Goal: Information Seeking & Learning: Learn about a topic

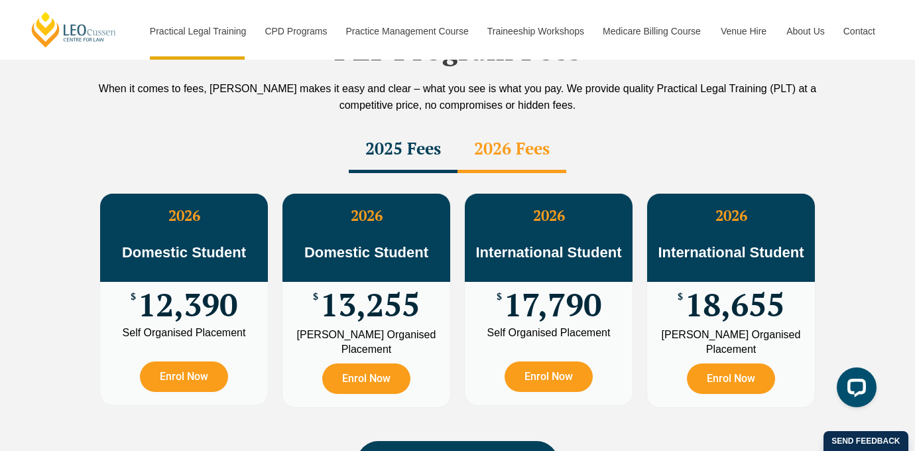
click at [441, 127] on div "2025 Fees" at bounding box center [403, 150] width 109 height 46
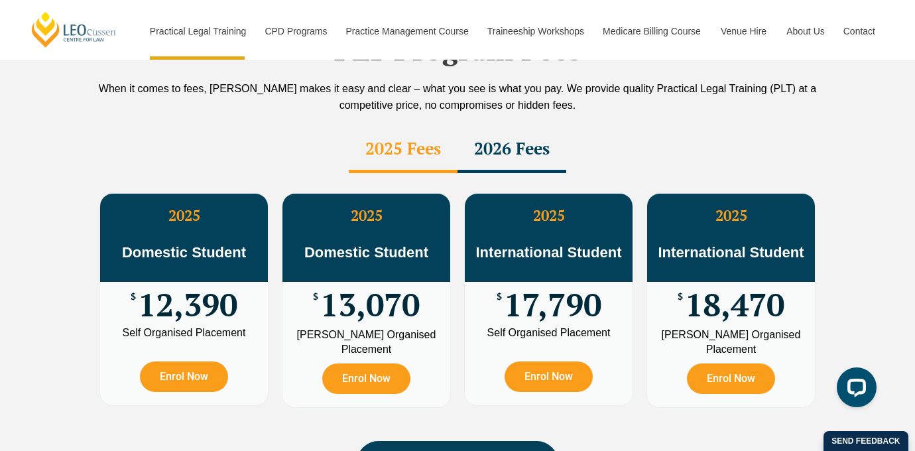
click at [494, 127] on div "2026 Fees" at bounding box center [511, 150] width 109 height 46
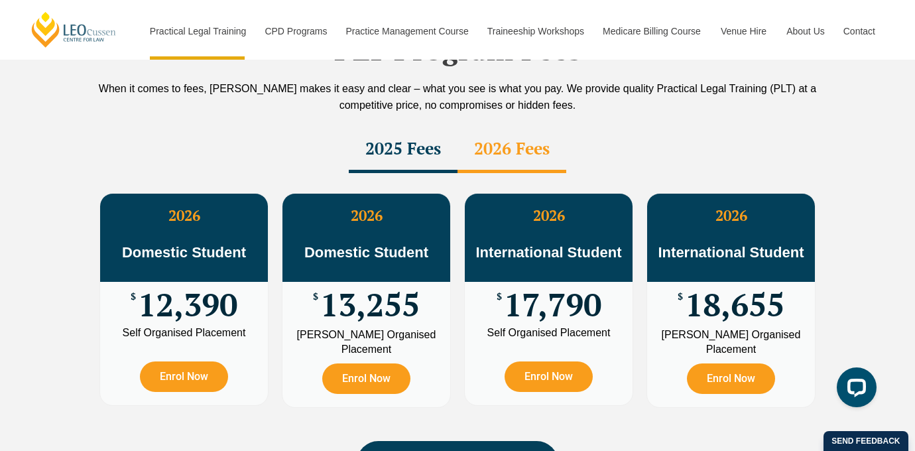
click at [378, 135] on div "2025 Fees" at bounding box center [403, 150] width 109 height 46
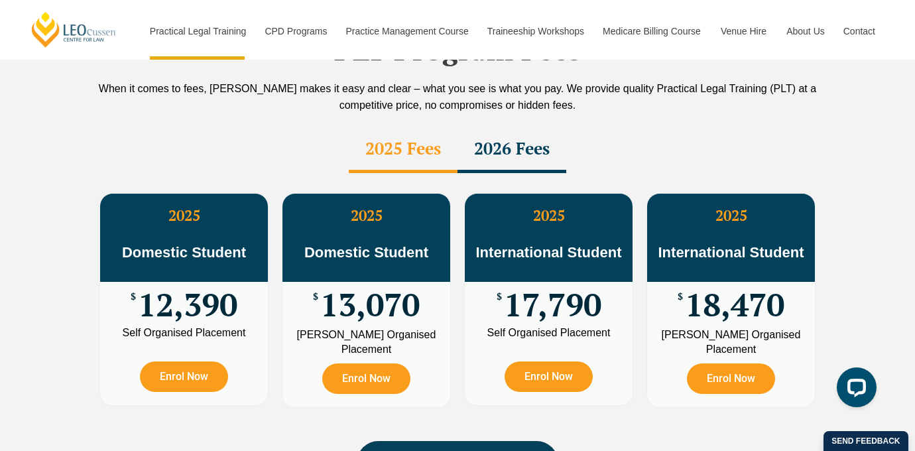
click at [508, 127] on div "2026 Fees" at bounding box center [511, 150] width 109 height 46
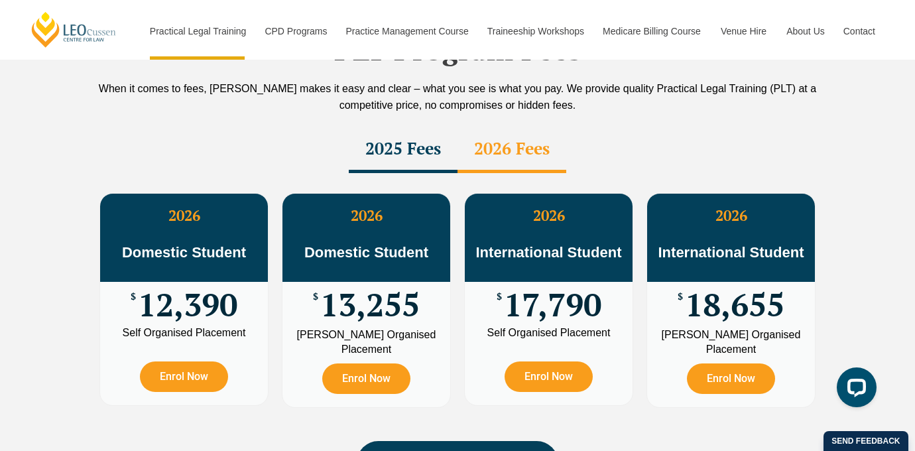
click at [391, 127] on div "2025 Fees" at bounding box center [403, 150] width 109 height 46
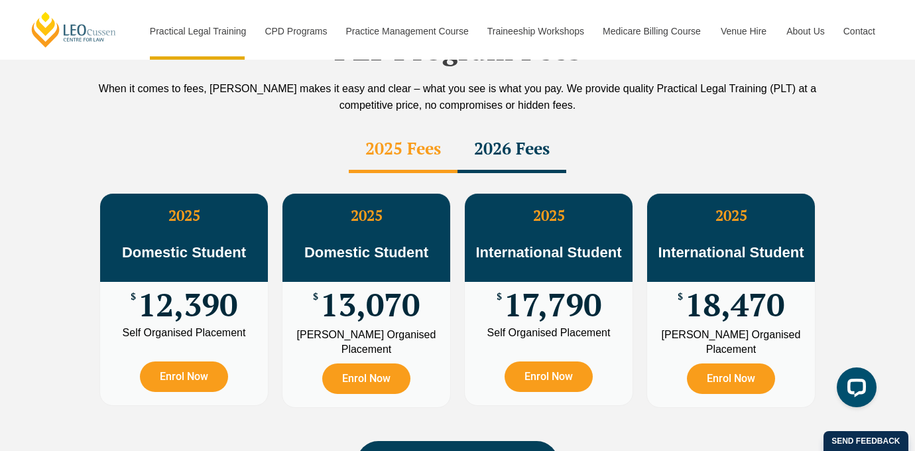
click at [496, 127] on div "2026 Fees" at bounding box center [511, 150] width 109 height 46
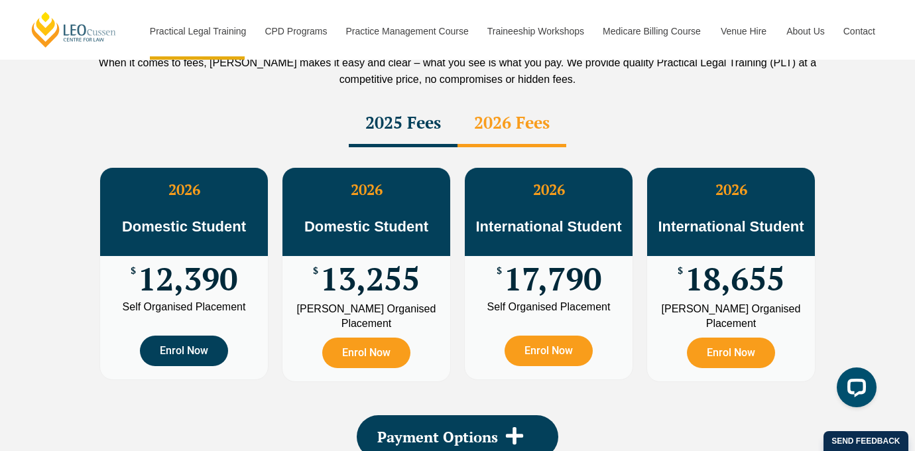
scroll to position [2357, 0]
